Goal: Task Accomplishment & Management: Use online tool/utility

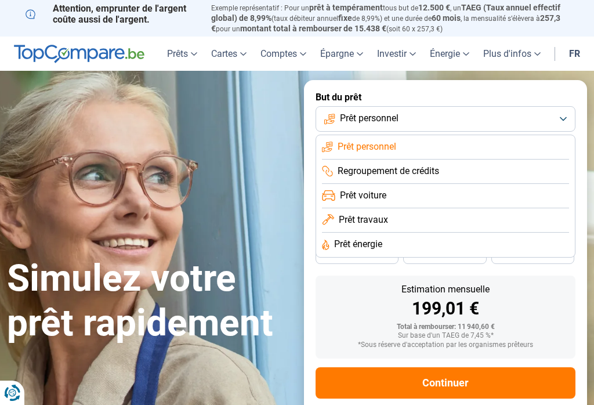
click at [418, 191] on li "Prêt voiture" at bounding box center [445, 196] width 247 height 24
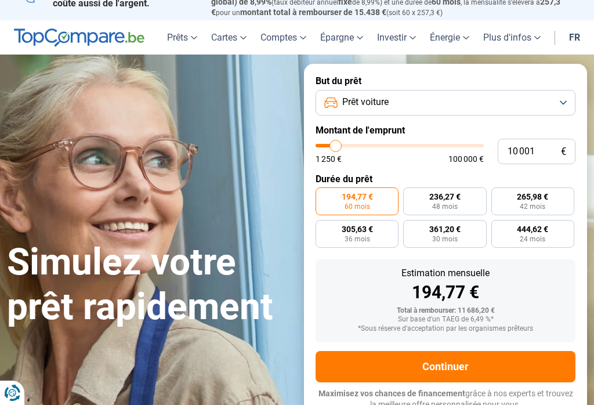
scroll to position [17, 0]
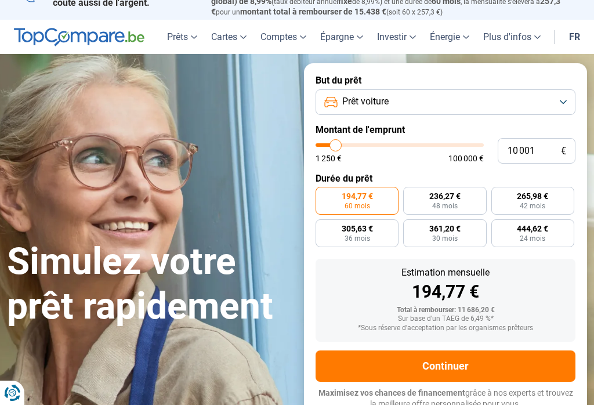
type input "14 500"
type input "14500"
type input "16 000"
type input "16000"
type input "18 250"
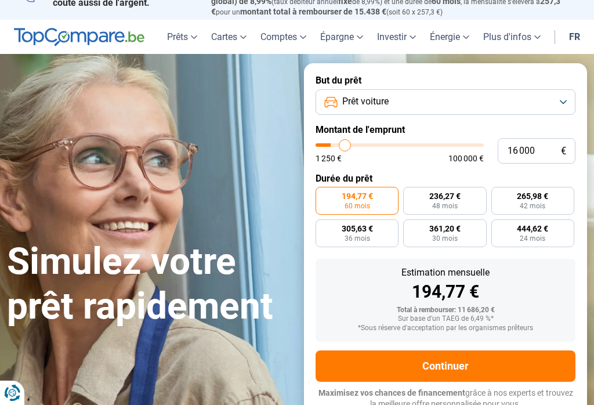
type input "18250"
type input "20 000"
type input "20000"
type input "21 750"
type input "21750"
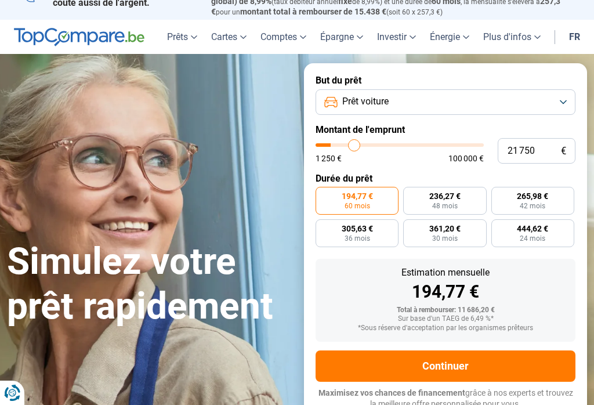
type input "23 750"
type input "23750"
type input "24 750"
type input "24750"
type input "25 500"
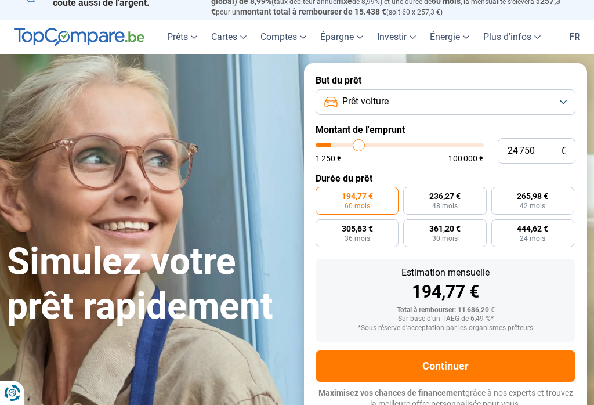
type input "25500"
type input "26 000"
type input "26000"
type input "26 250"
type input "26250"
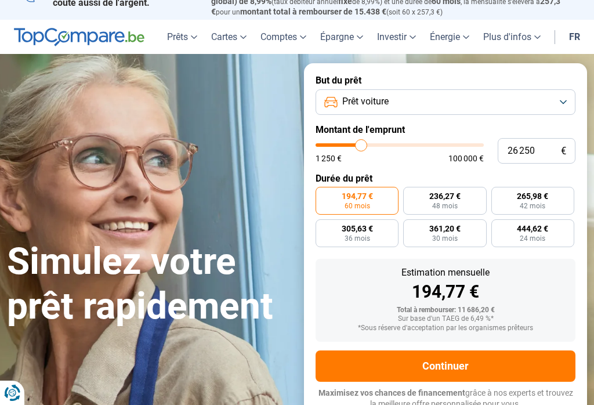
type input "26 000"
type input "26000"
type input "25 500"
type input "25500"
type input "25 250"
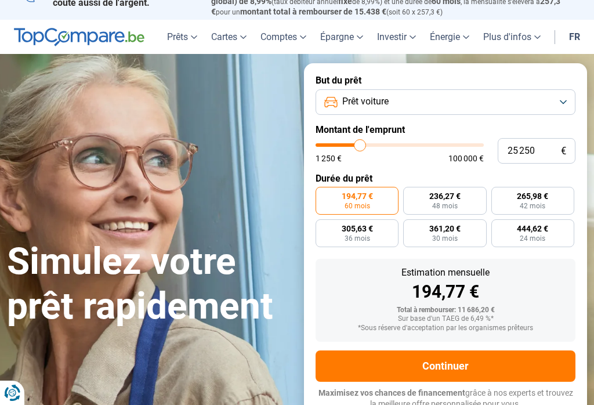
type input "25250"
type input "24 750"
type input "24750"
type input "24 500"
type input "24500"
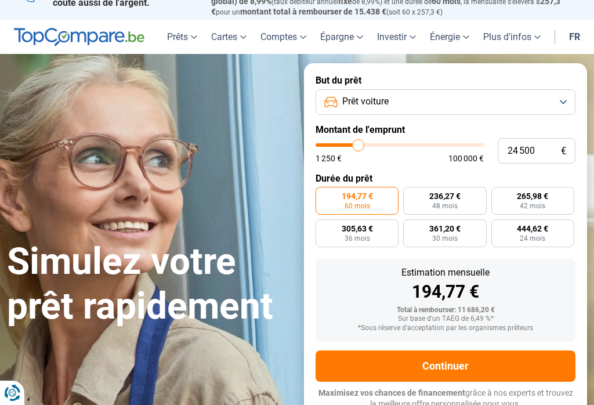
type input "24 000"
type input "24000"
type input "23 750"
type input "23750"
type input "23 250"
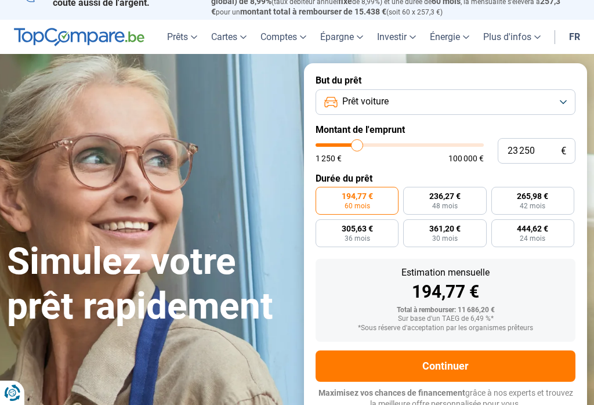
type input "23250"
type input "23 000"
type input "23000"
type input "22 500"
type input "22500"
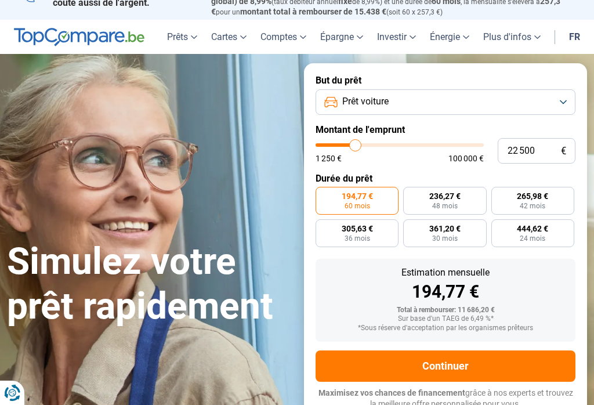
type input "22 250"
type input "22250"
type input "21 750"
type input "21750"
type input "21 500"
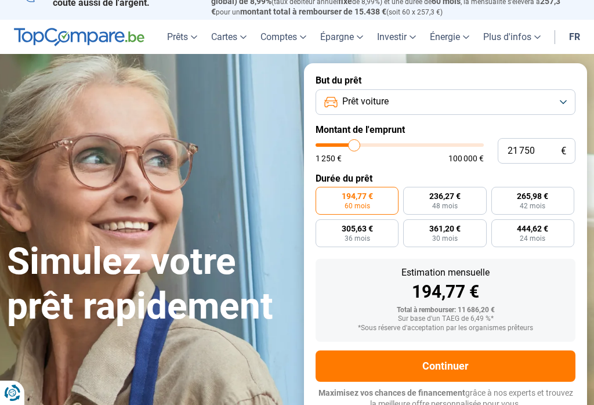
type input "21500"
type input "21 000"
type input "21000"
type input "20 750"
type input "20750"
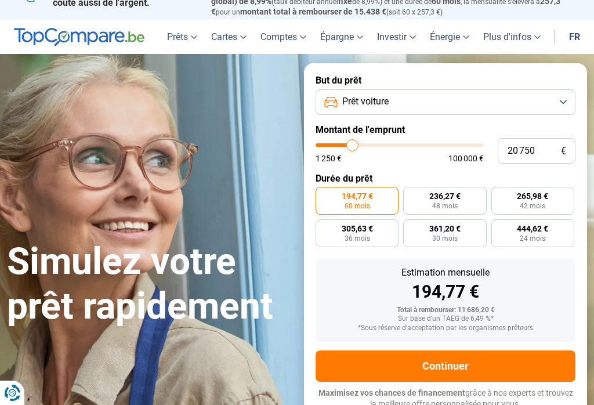
type input "20 250"
type input "20250"
type input "20 000"
type input "20000"
type input "19 250"
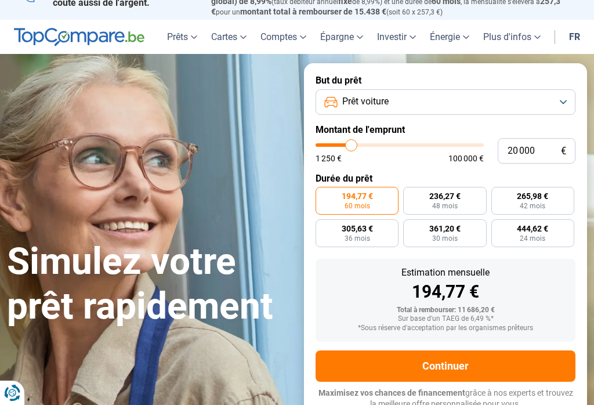
type input "19250"
type input "18 750"
type input "18750"
type input "18 500"
type input "18500"
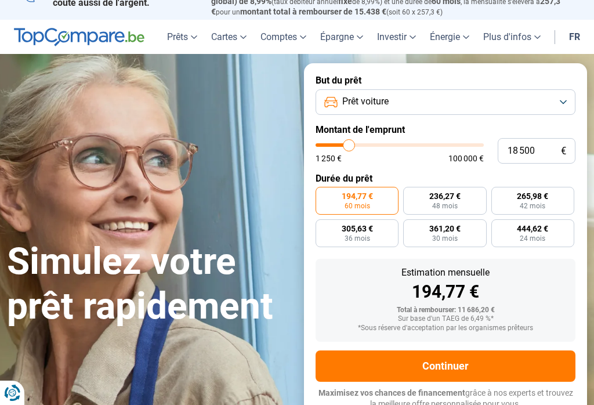
type input "18 250"
type input "18250"
type input "17 750"
type input "17750"
type input "17 500"
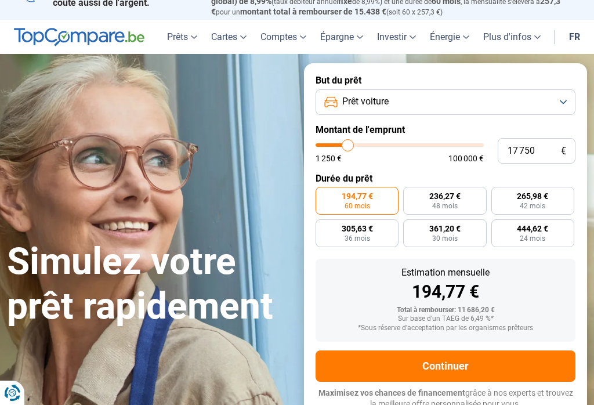
type input "17500"
type input "17 000"
type input "17000"
type input "16 750"
type input "16750"
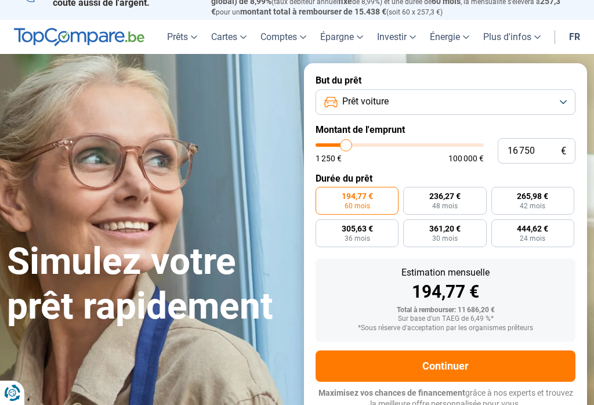
type input "16 250"
type input "16250"
type input "16 000"
type input "16000"
type input "15 500"
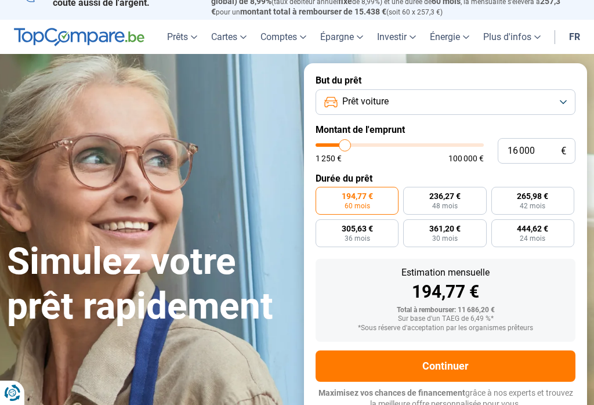
type input "15500"
type input "15 250"
type input "15250"
type input "14 750"
type input "14750"
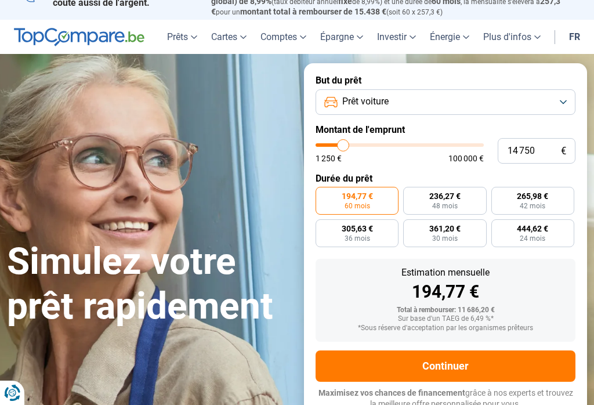
type input "14 500"
type input "14500"
type input "14 000"
type input "14000"
type input "13 750"
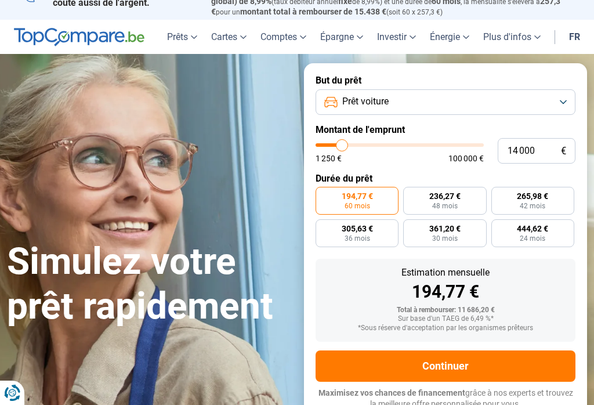
type input "13750"
type input "13 250"
type input "13250"
type input "13 000"
type input "13000"
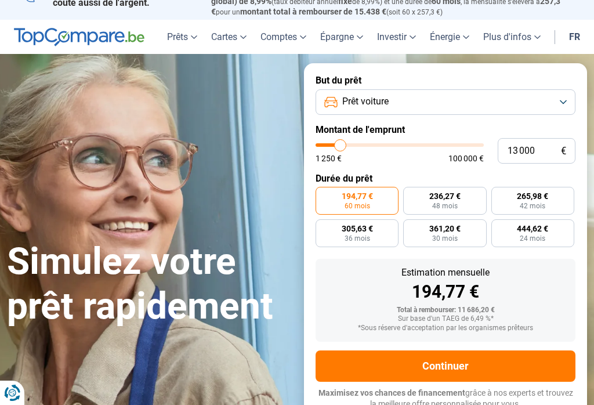
type input "12 500"
type input "12500"
type input "12 250"
type input "12250"
type input "11 750"
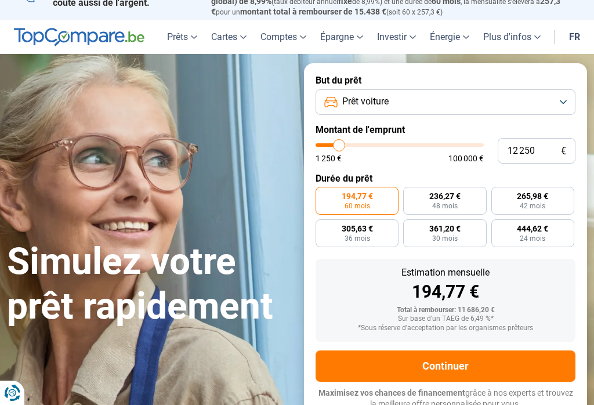
type input "11750"
type input "11 500"
type input "11500"
type input "11 000"
type input "11000"
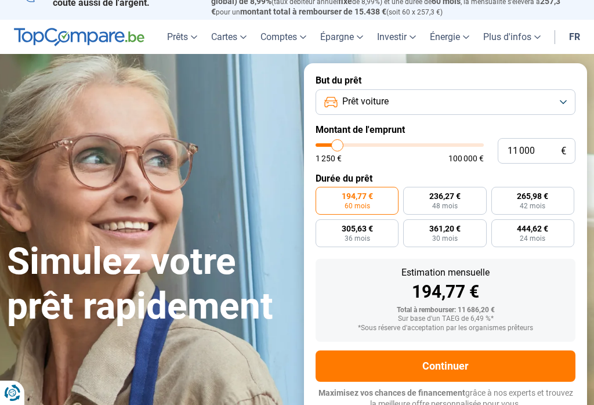
type input "10 750"
type input "10750"
type input "10 250"
type input "10250"
type input "10 000"
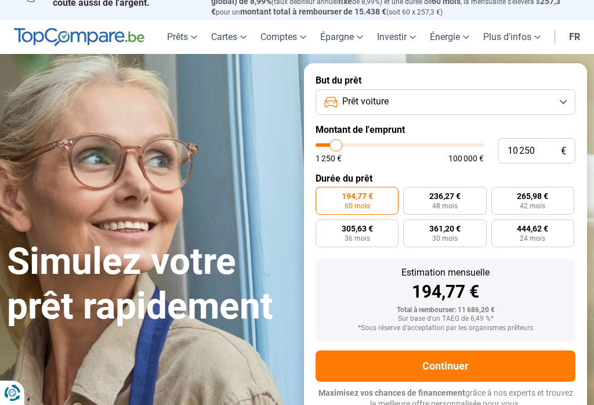
type input "10000"
type input "9 500"
type input "9500"
type input "9 250"
type input "9250"
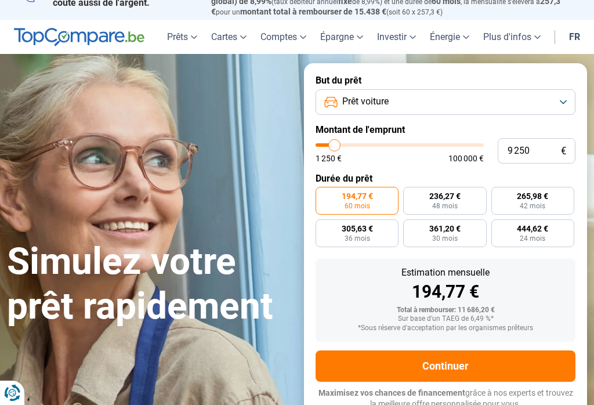
type input "8 500"
type input "8500"
type input "7 500"
type input "7500"
type input "6 750"
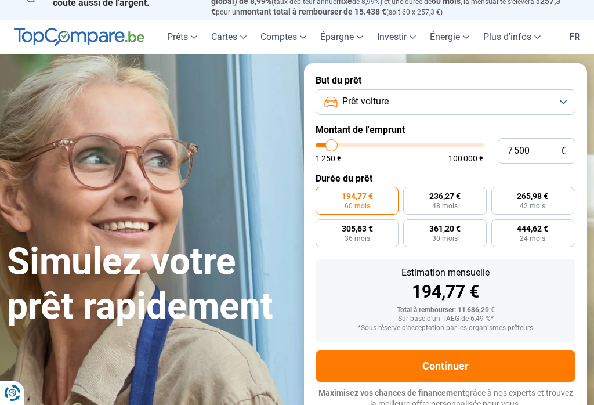
type input "6750"
type input "6 250"
type input "6250"
type input "5 500"
type input "5500"
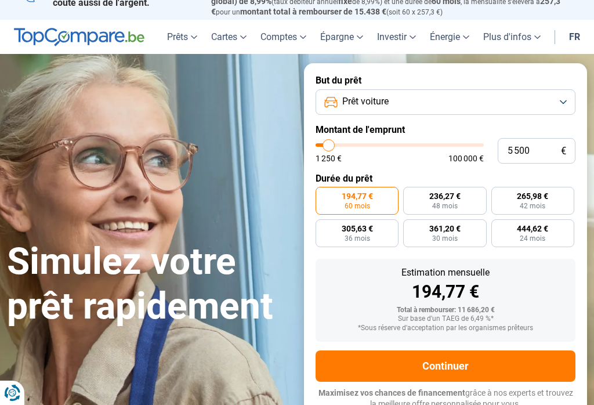
type input "4 750"
type input "4750"
type input "4 500"
type input "4500"
type input "3 750"
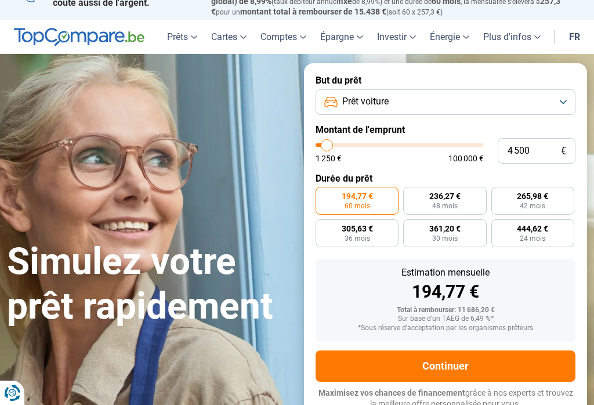
type input "3750"
type input "3 250"
type input "3250"
type input "2 500"
type input "2500"
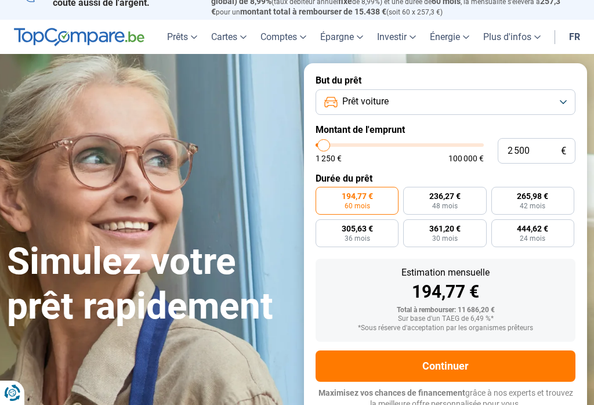
type input "2 250"
type input "2250"
type input "1 750"
type input "1750"
type input "1 500"
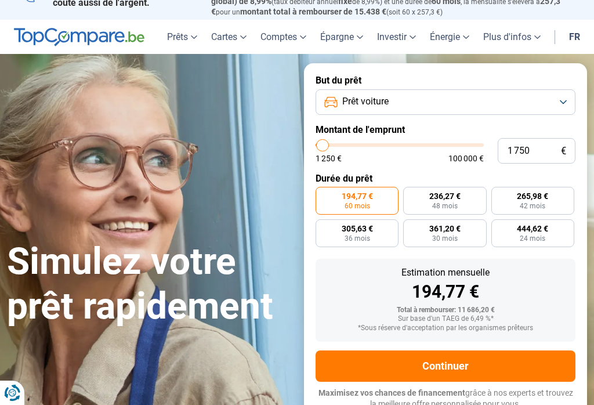
type input "1500"
type input "1 250"
type input "1250"
type input "1 500"
type input "1500"
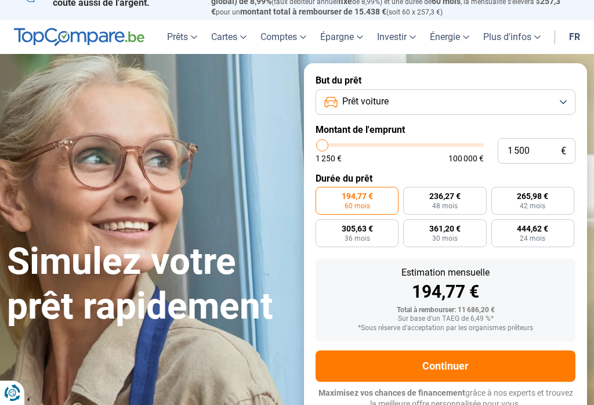
type input "1 750"
type input "1750"
type input "2 250"
type input "2250"
type input "2 500"
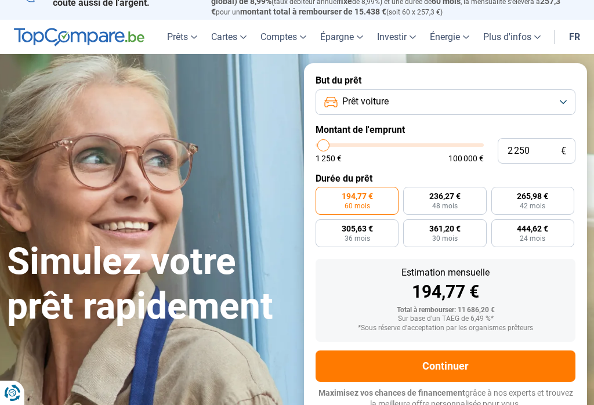
type input "2500"
type input "3 000"
type input "3000"
type input "3 250"
type input "3250"
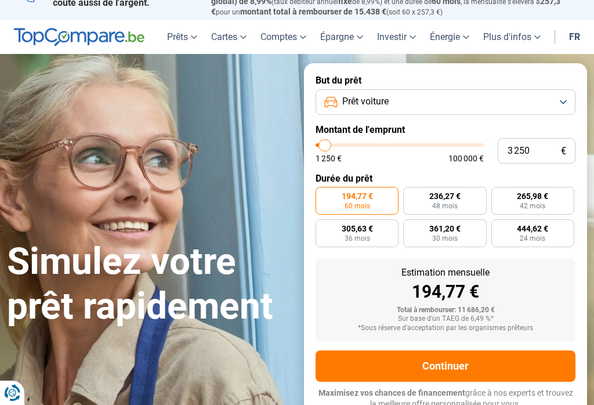
type input "3 750"
type input "3750"
type input "4 000"
type input "4000"
type input "4 750"
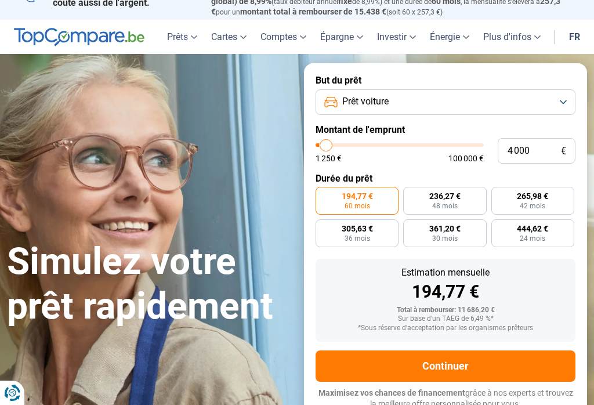
type input "4750"
type input "5 250"
type input "5250"
type input "5 500"
type input "5500"
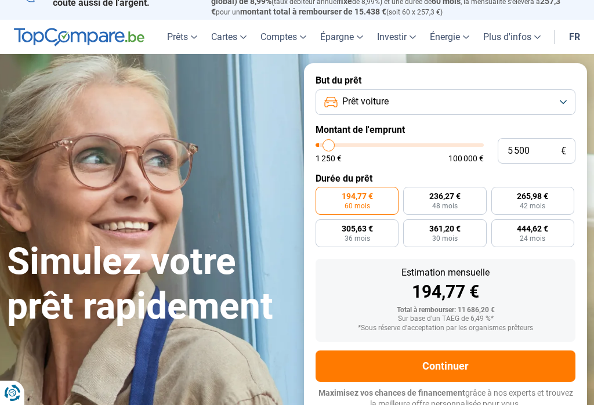
type input "6 000"
type input "6000"
type input "6 250"
type input "6250"
type input "6 750"
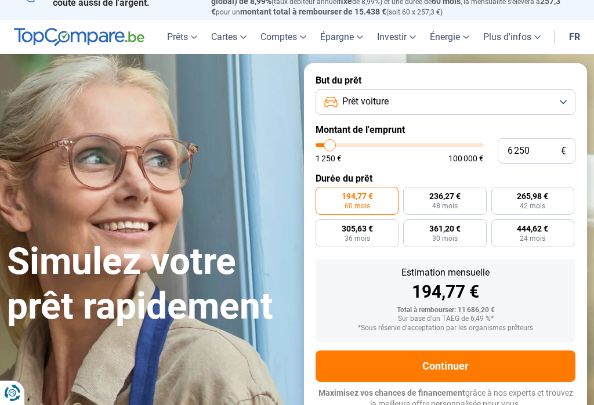
type input "6750"
type input "7 000"
type input "7000"
type input "7 500"
type input "7500"
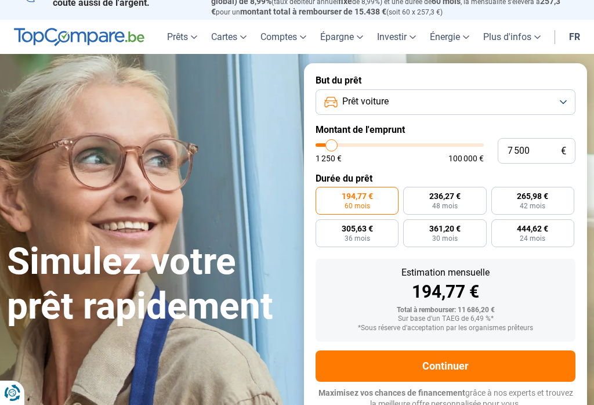
type input "7 750"
type input "7750"
type input "8 250"
type input "8250"
type input "8 500"
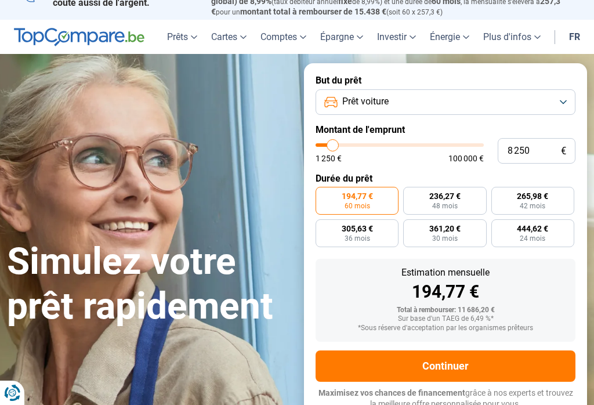
type input "8500"
type input "9 000"
type input "9000"
type input "9 250"
type input "9250"
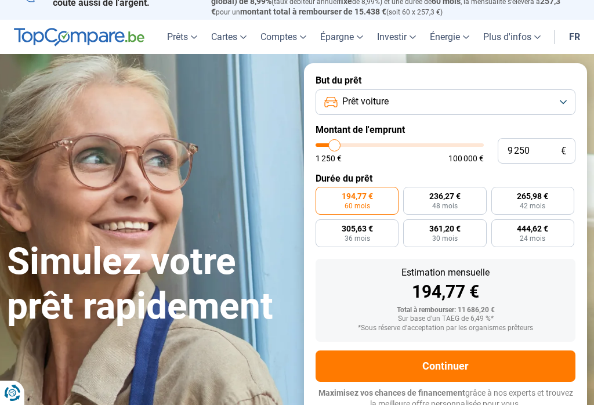
type input "9 500"
type input "9500"
radio input "true"
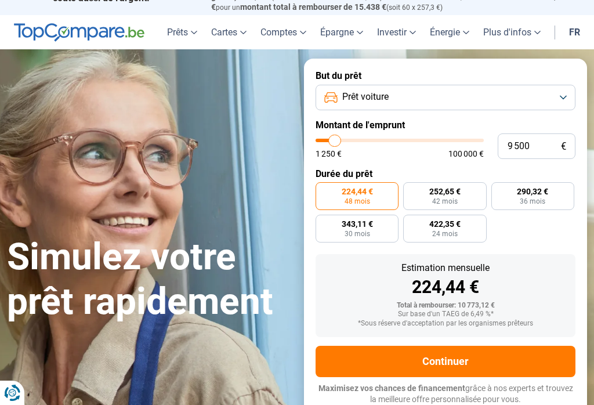
scroll to position [0, 0]
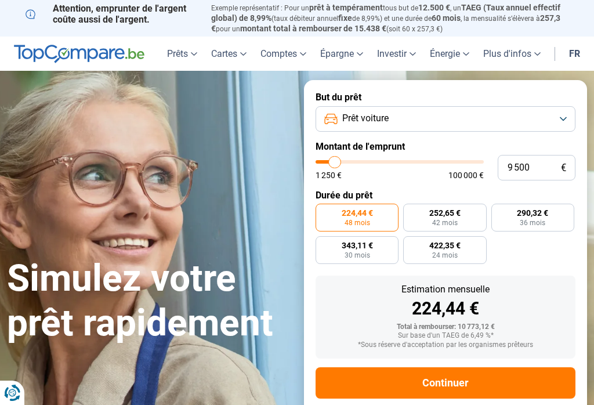
type input "12 250"
type input "12250"
type input "12 500"
type input "12500"
type input "13 000"
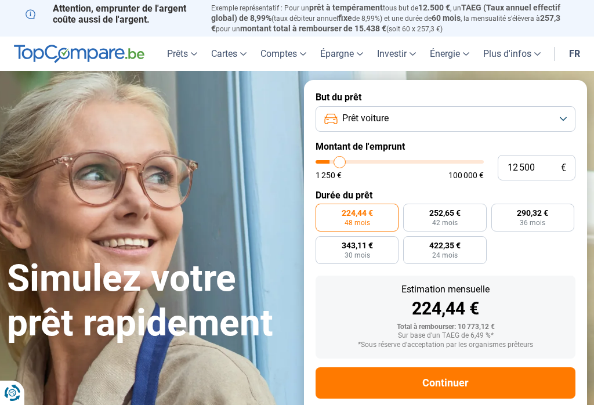
type input "13000"
type input "13 250"
type input "13250"
type input "13 750"
type input "13750"
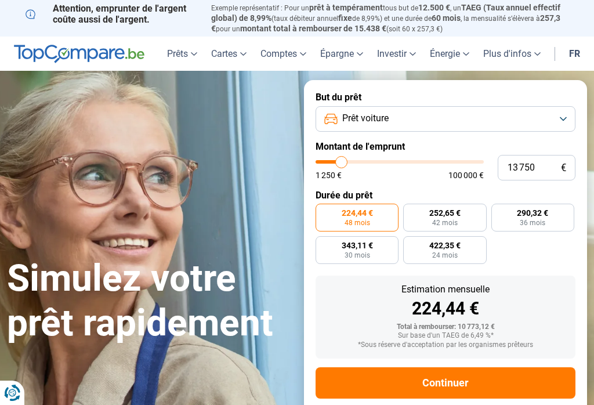
radio input "false"
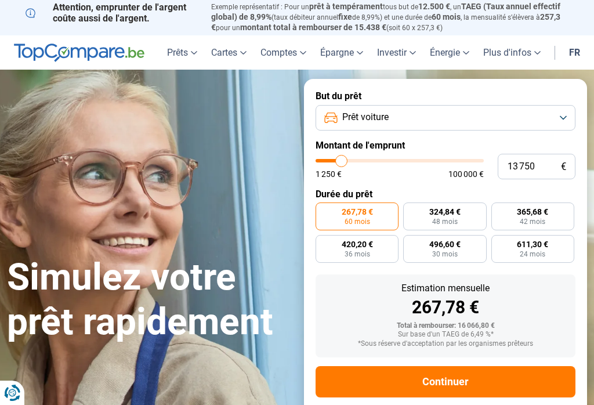
type input "9 250"
type input "9250"
type input "9 000"
type input "9000"
type input "8 500"
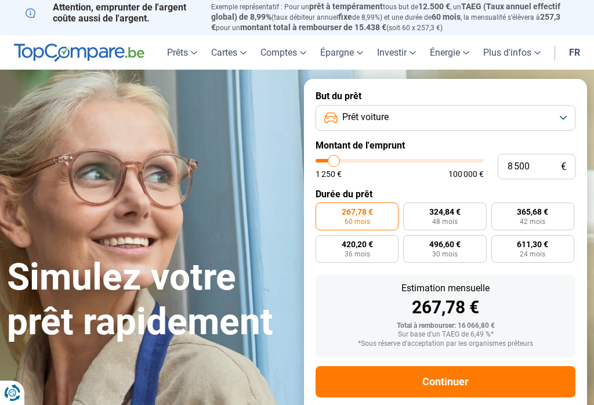
type input "8500"
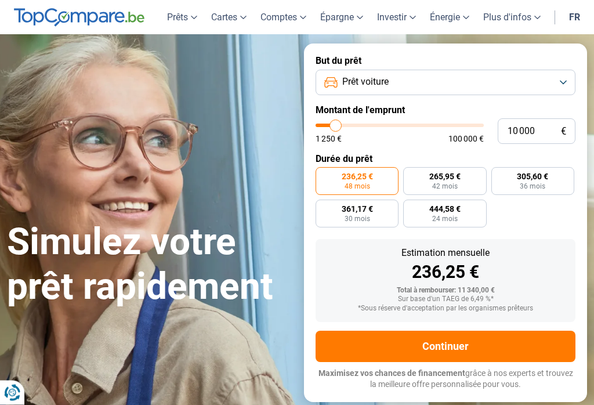
scroll to position [37, 0]
click at [551, 81] on button "Prêt voiture" at bounding box center [445, 83] width 260 height 26
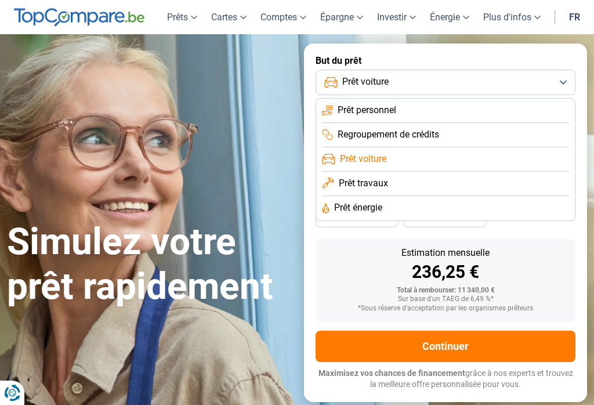
click at [455, 111] on li "Prêt personnel" at bounding box center [445, 111] width 247 height 24
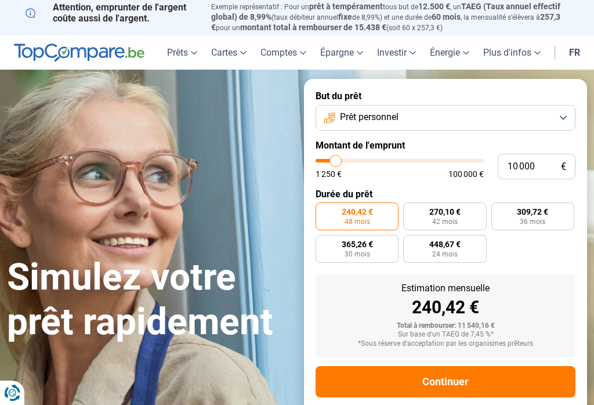
scroll to position [0, 0]
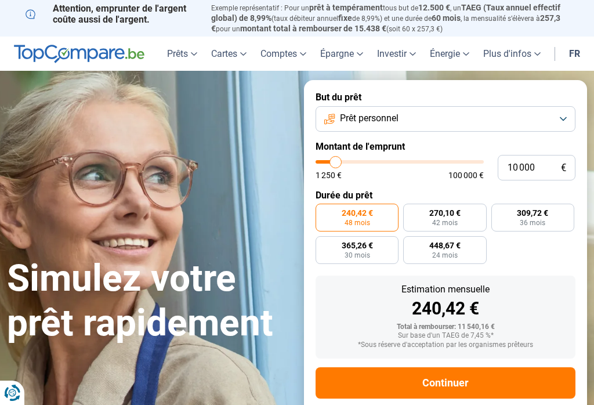
click at [562, 115] on button "Prêt personnel" at bounding box center [445, 119] width 260 height 26
